Goal: Communication & Community: Answer question/provide support

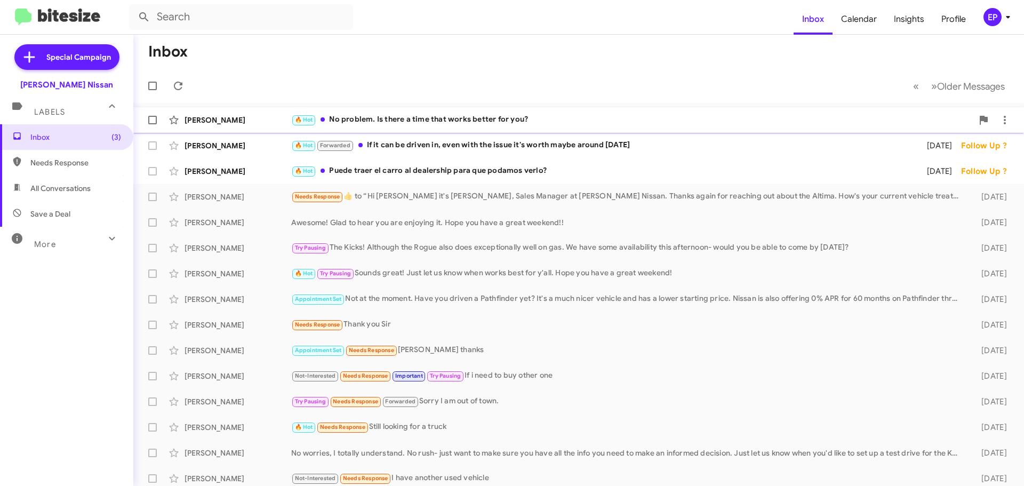
click at [441, 122] on div "🔥 Hot No problem. Is there a time that works better for you?" at bounding box center [632, 120] width 682 height 12
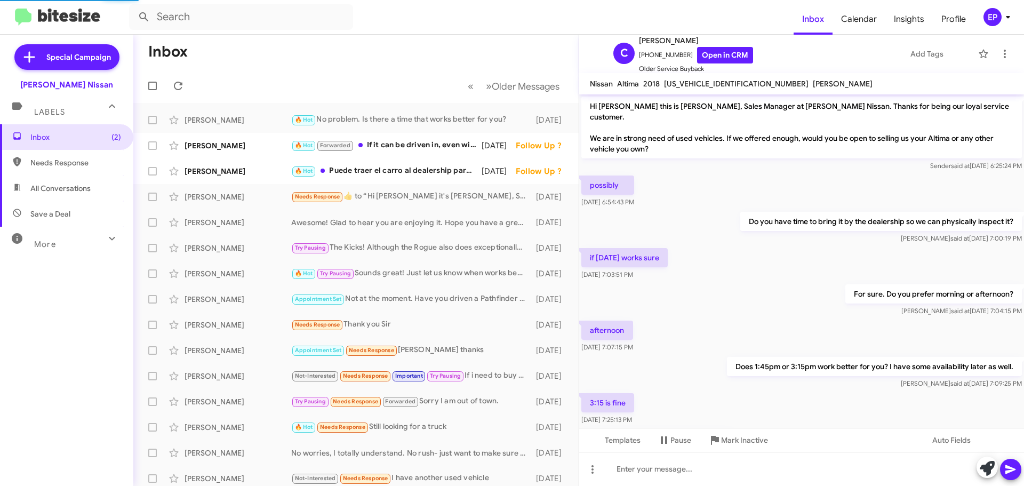
scroll to position [88, 0]
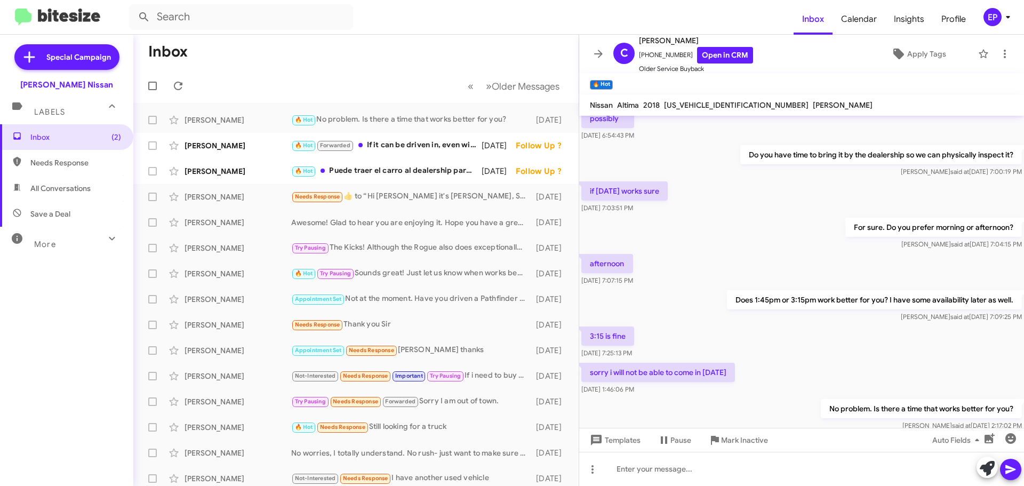
click at [805, 346] on div "3:15 is fine [DATE] 7:25:13 PM" at bounding box center [801, 342] width 445 height 36
click at [727, 57] on link "Open in CRM" at bounding box center [725, 55] width 56 height 17
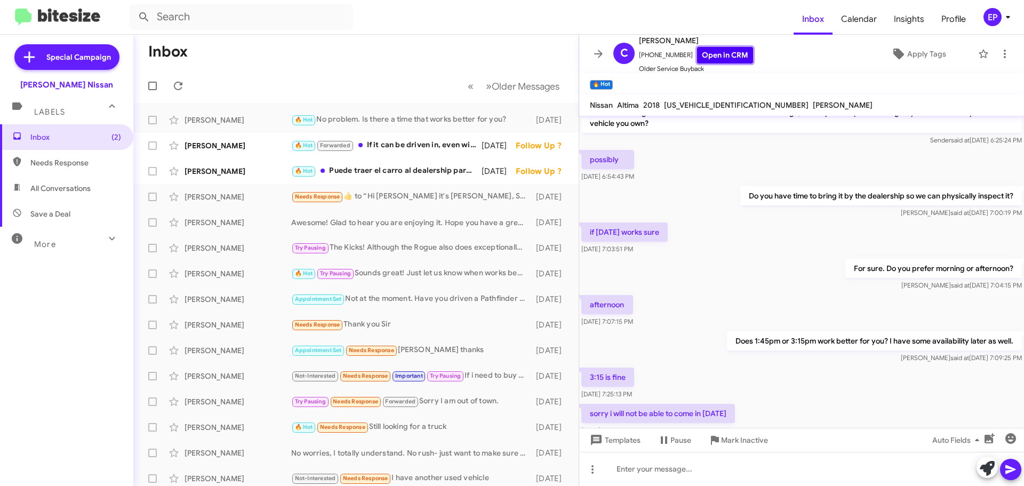
scroll to position [109, 0]
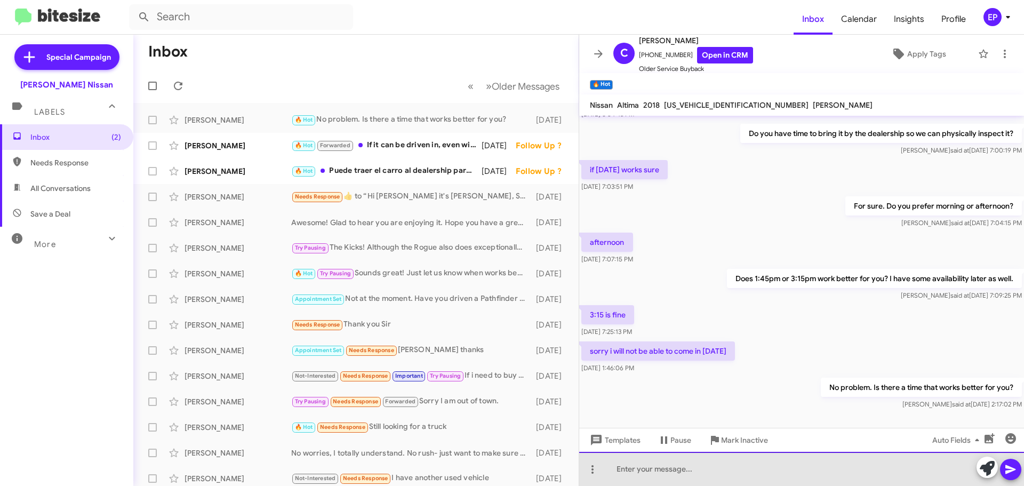
click at [704, 473] on div at bounding box center [801, 469] width 445 height 34
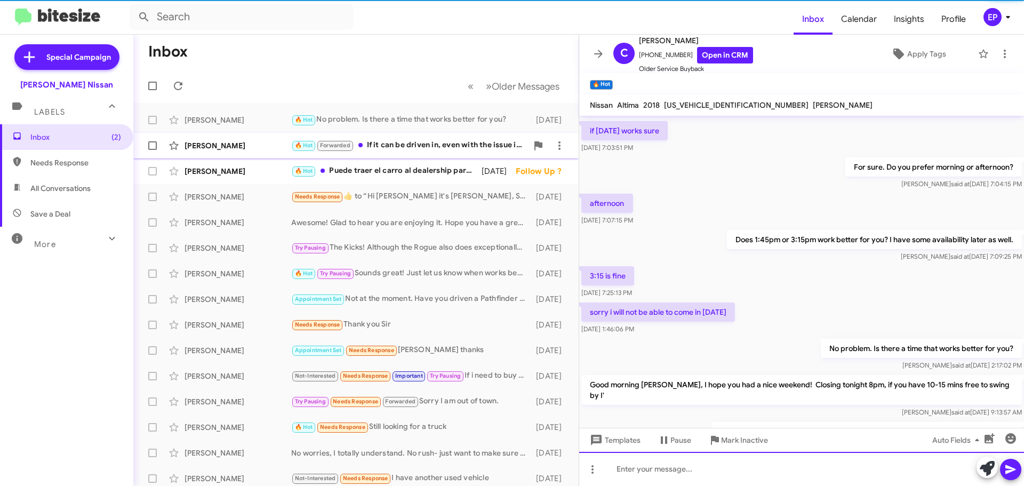
scroll to position [187, 0]
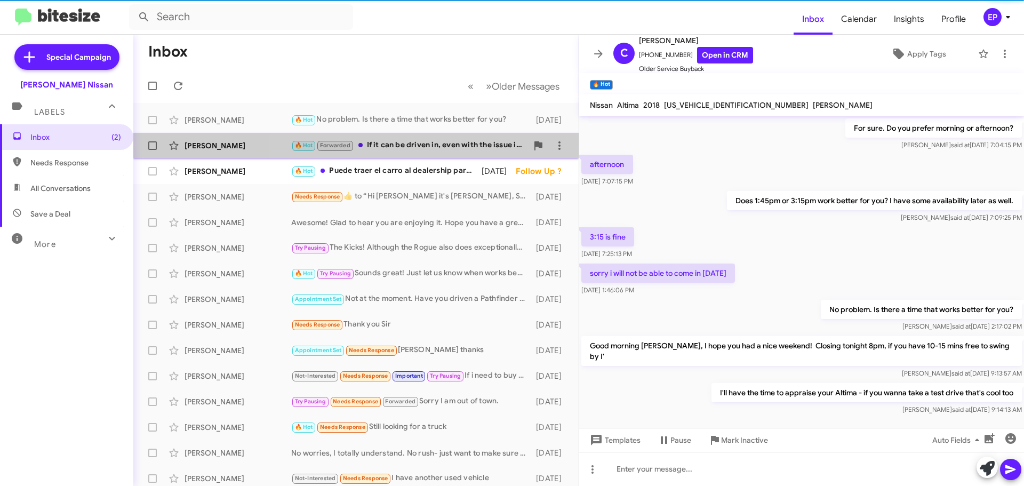
click at [441, 150] on div "🔥 Hot Forwarded If it can be driven in, even with the issue it's worth maybe ar…" at bounding box center [409, 145] width 236 height 12
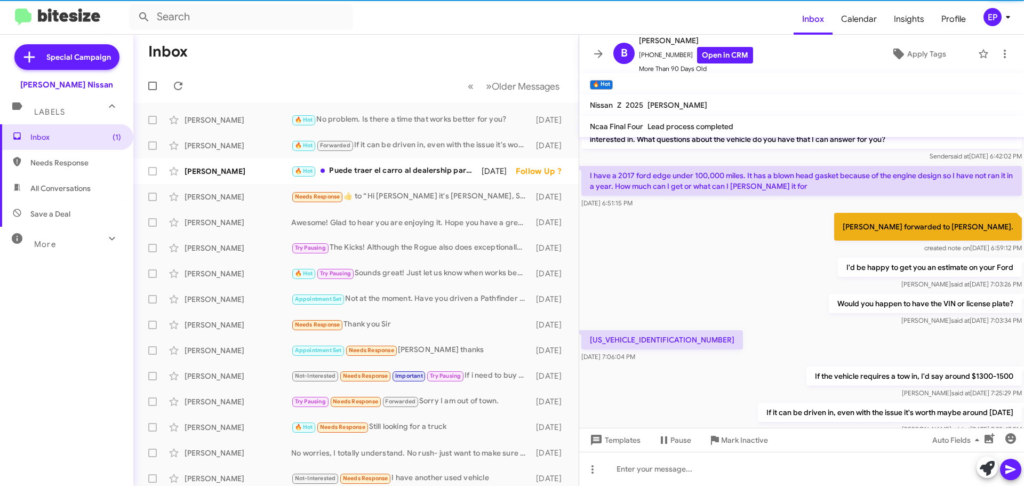
scroll to position [1434, 0]
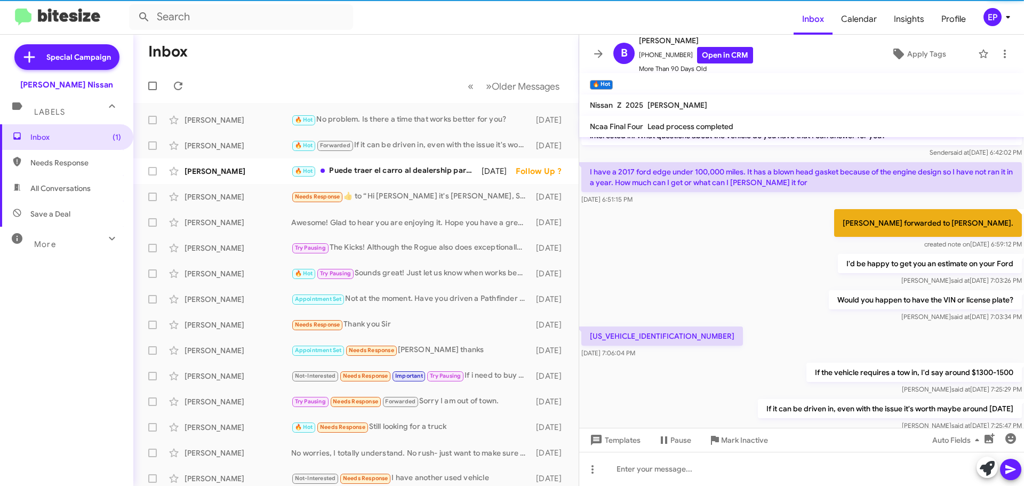
click at [639, 326] on p "[US_VEHICLE_IDENTIFICATION_NUMBER]" at bounding box center [662, 335] width 162 height 19
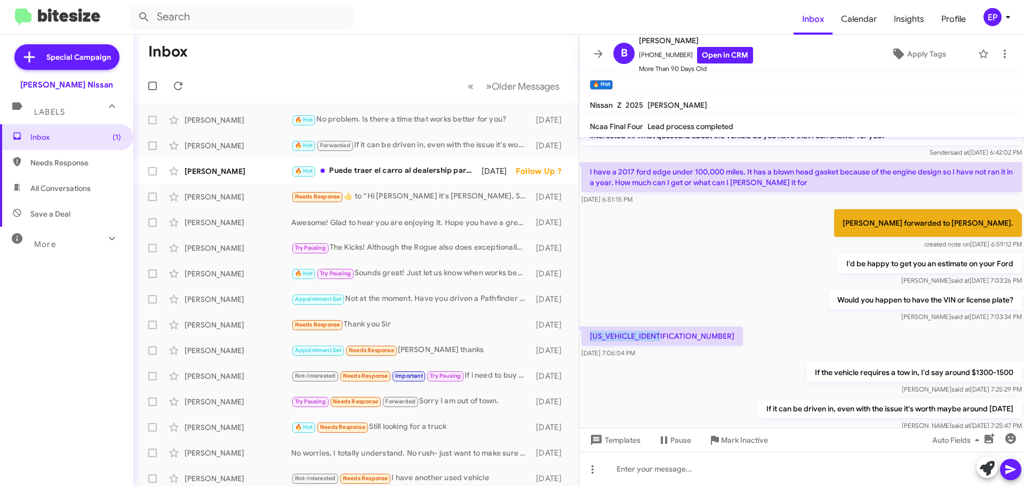
click at [639, 326] on p "[US_VEHICLE_IDENTIFICATION_NUMBER]" at bounding box center [662, 335] width 162 height 19
copy p "[US_VEHICLE_IDENTIFICATION_NUMBER]"
click at [637, 262] on div "[DATE] 7:06:04 PM" at bounding box center [609, 258] width 55 height 17
click at [726, 324] on div "[US_VEHICLE_IDENTIFICATION_NUMBER] [DATE] 7:06:04 PM" at bounding box center [801, 342] width 445 height 36
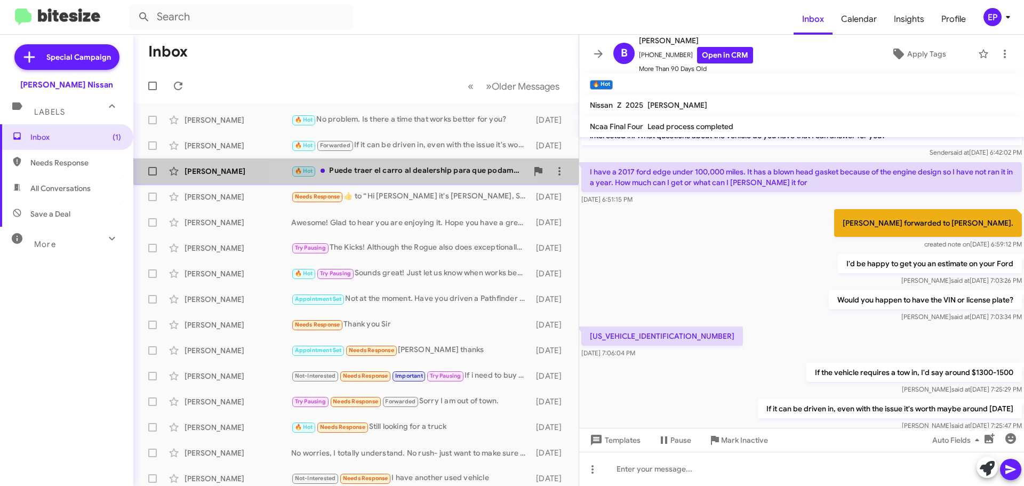
click at [383, 175] on div "🔥 Hot Puede traer el carro al dealership para que podamos verlo?" at bounding box center [409, 171] width 236 height 12
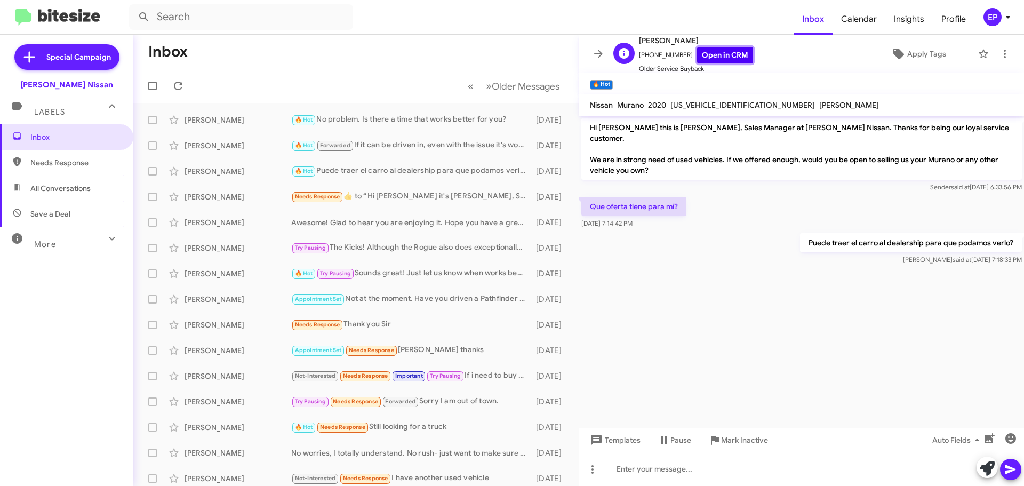
click at [706, 56] on link "Open in CRM" at bounding box center [725, 55] width 56 height 17
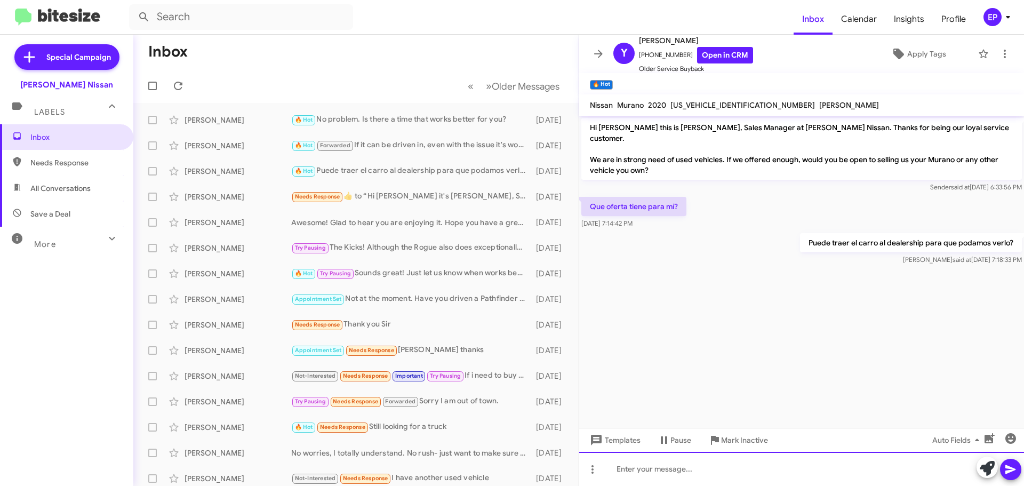
click at [660, 469] on div at bounding box center [801, 469] width 445 height 34
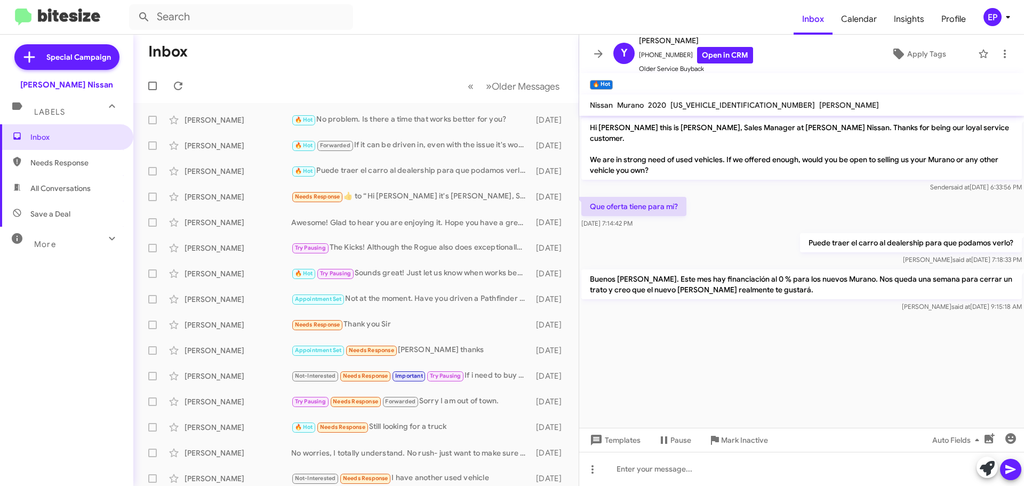
click at [59, 183] on span "All Conversations" at bounding box center [60, 188] width 60 height 11
type input "in:all-conversations"
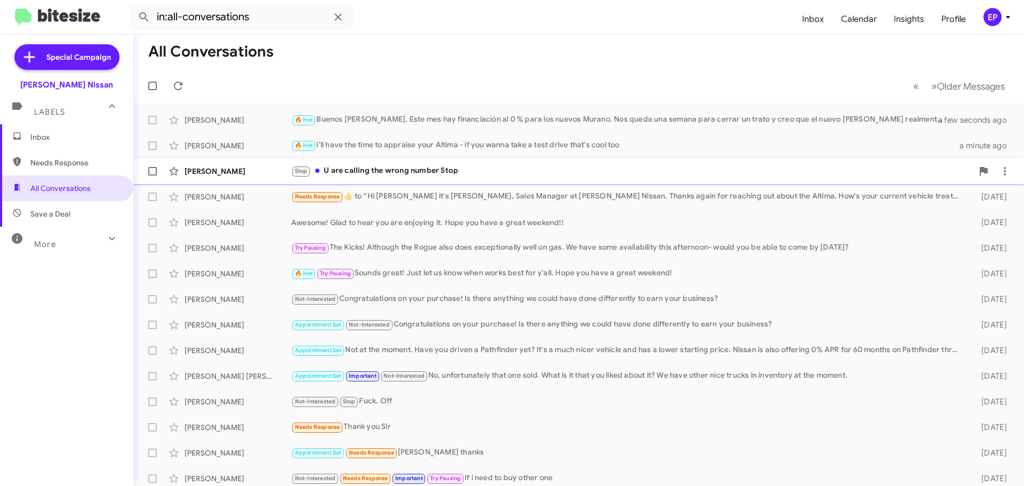
click at [430, 167] on div "Stop U are calling the wrong number Stop" at bounding box center [632, 171] width 682 height 12
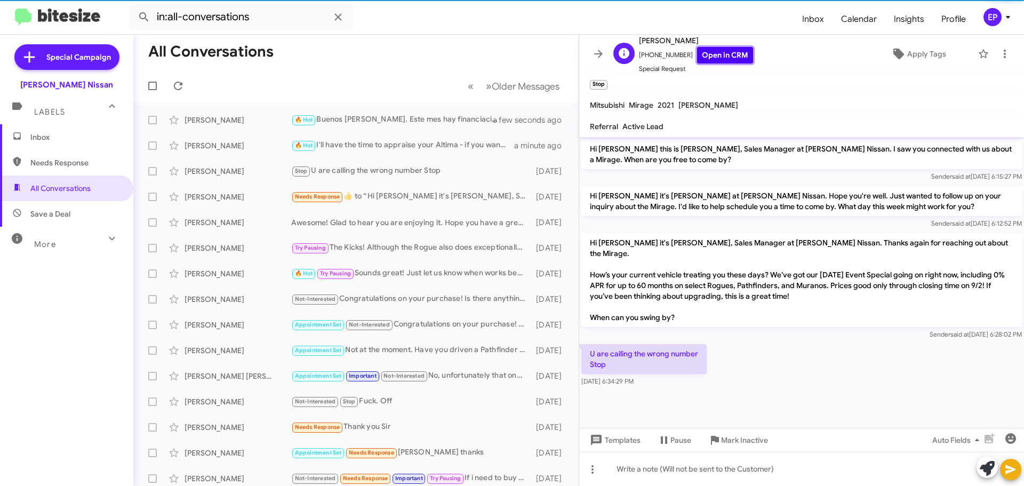
click at [730, 58] on link "Open in CRM" at bounding box center [725, 55] width 56 height 17
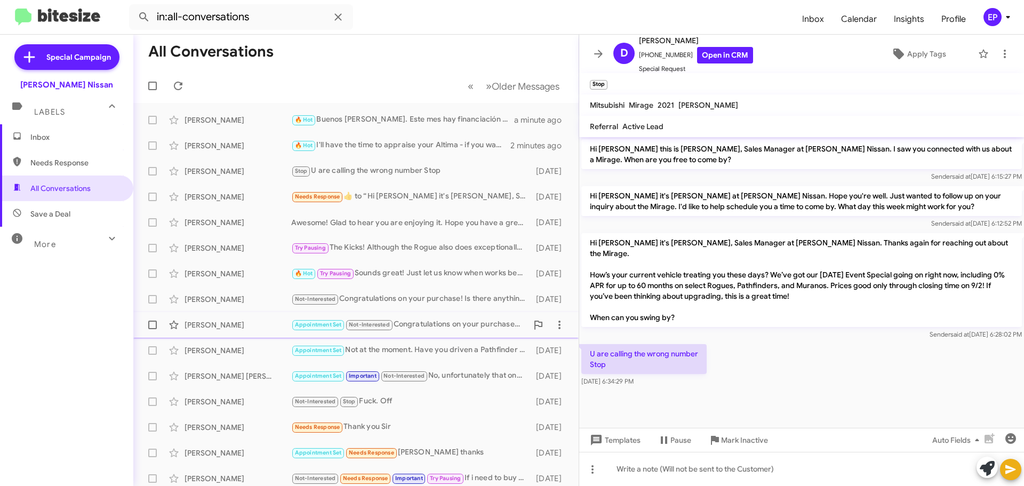
click at [430, 331] on div "Appointment Set Not-Interested Congratulations on your purchase! Is there anyth…" at bounding box center [409, 324] width 236 height 12
